Goal: Task Accomplishment & Management: Use online tool/utility

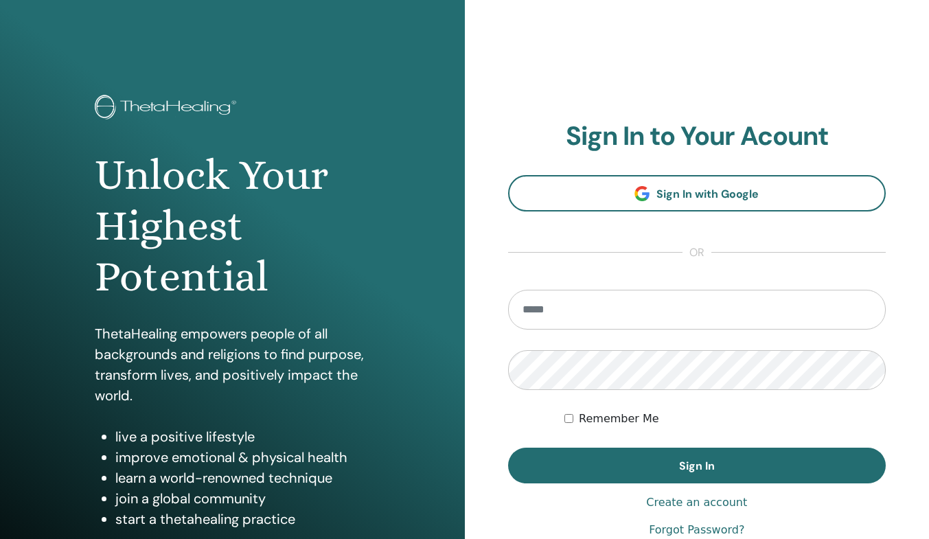
click at [571, 309] on input "email" at bounding box center [697, 310] width 378 height 40
type input "**********"
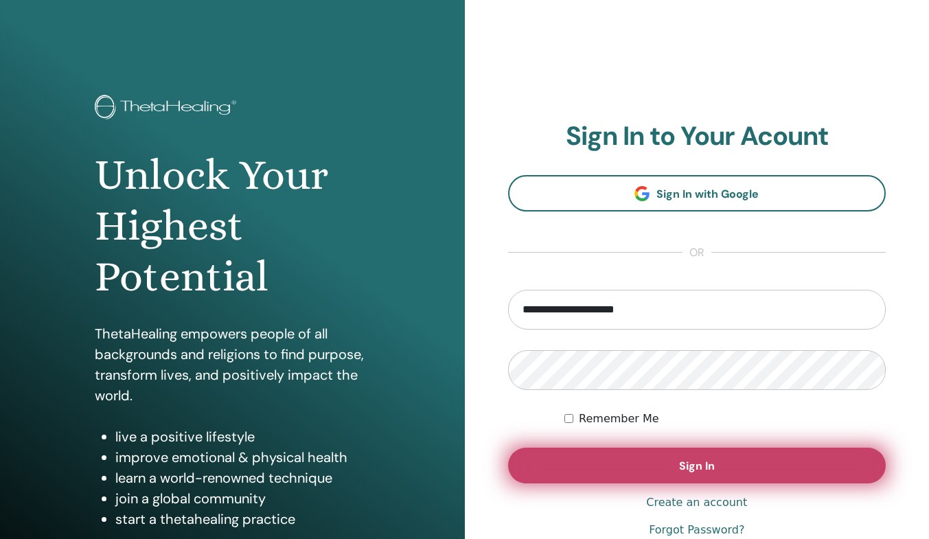
click at [645, 465] on button "Sign In" at bounding box center [697, 466] width 378 height 36
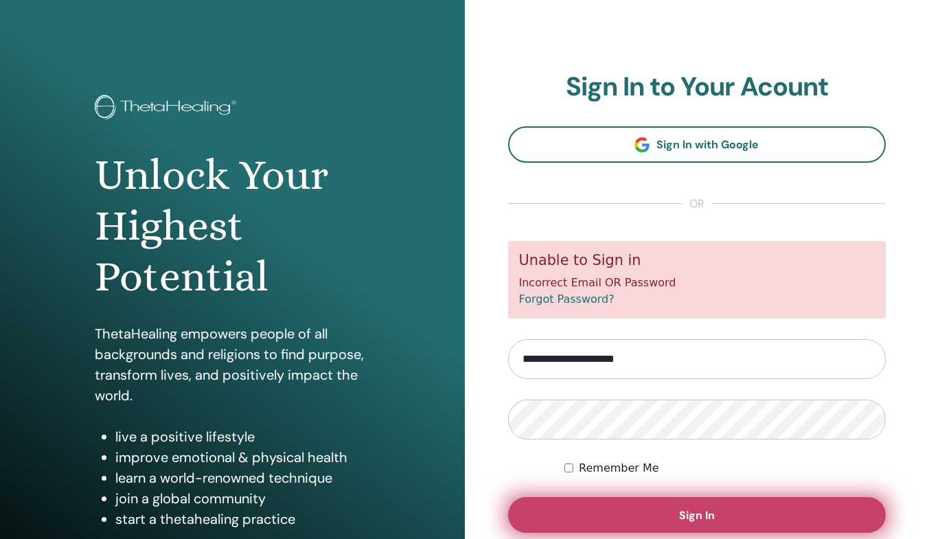
click at [607, 507] on button "Sign In" at bounding box center [697, 515] width 378 height 36
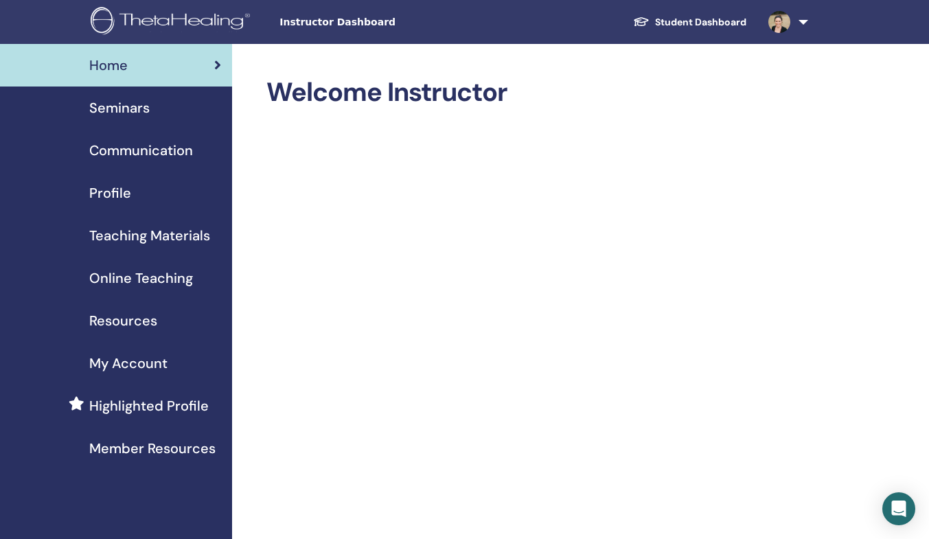
click at [178, 283] on span "Online Teaching" at bounding box center [141, 278] width 104 height 21
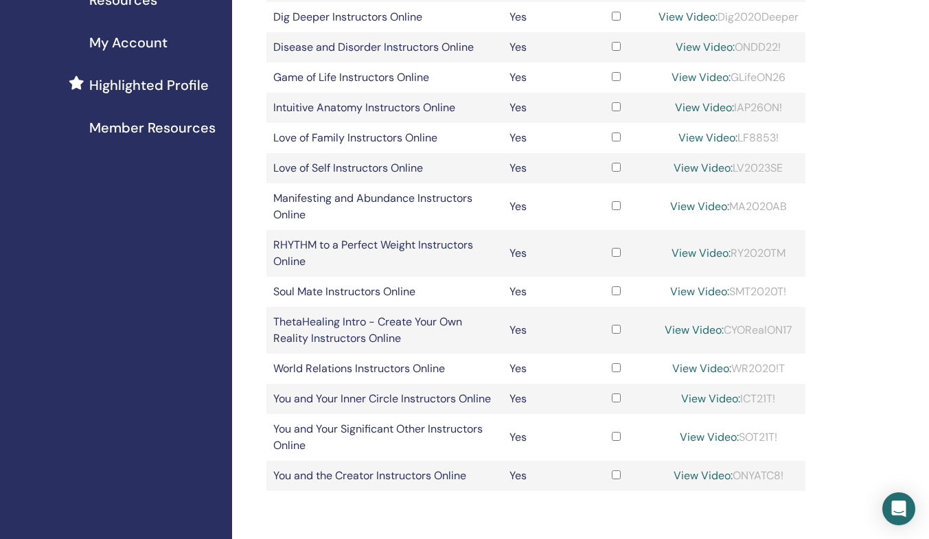
scroll to position [324, 0]
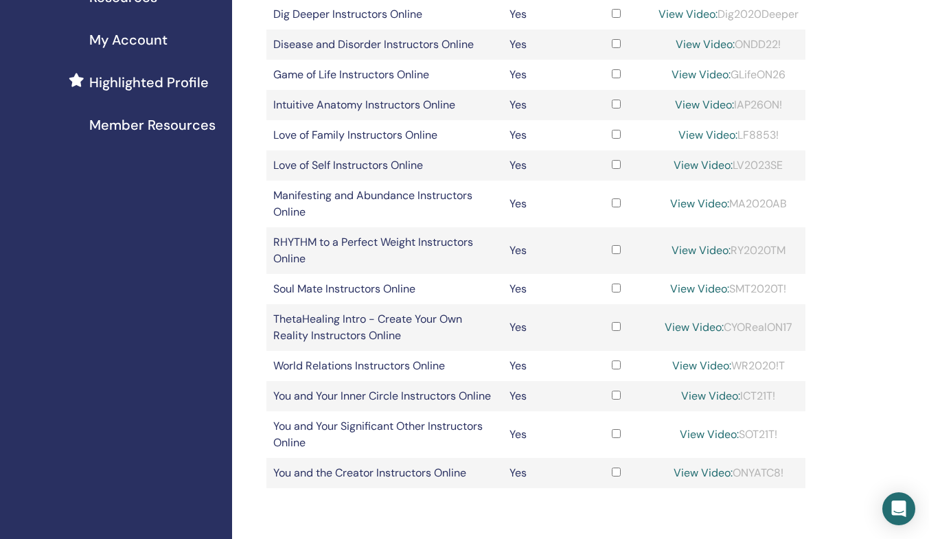
drag, startPoint x: 732, startPoint y: 363, endPoint x: 797, endPoint y: 363, distance: 65.3
click at [797, 363] on div "View Video: WR2020!T" at bounding box center [729, 366] width 140 height 16
copy div "WR2020!T"
click at [679, 368] on link "View Video:" at bounding box center [701, 366] width 59 height 14
